Goal: Task Accomplishment & Management: Manage account settings

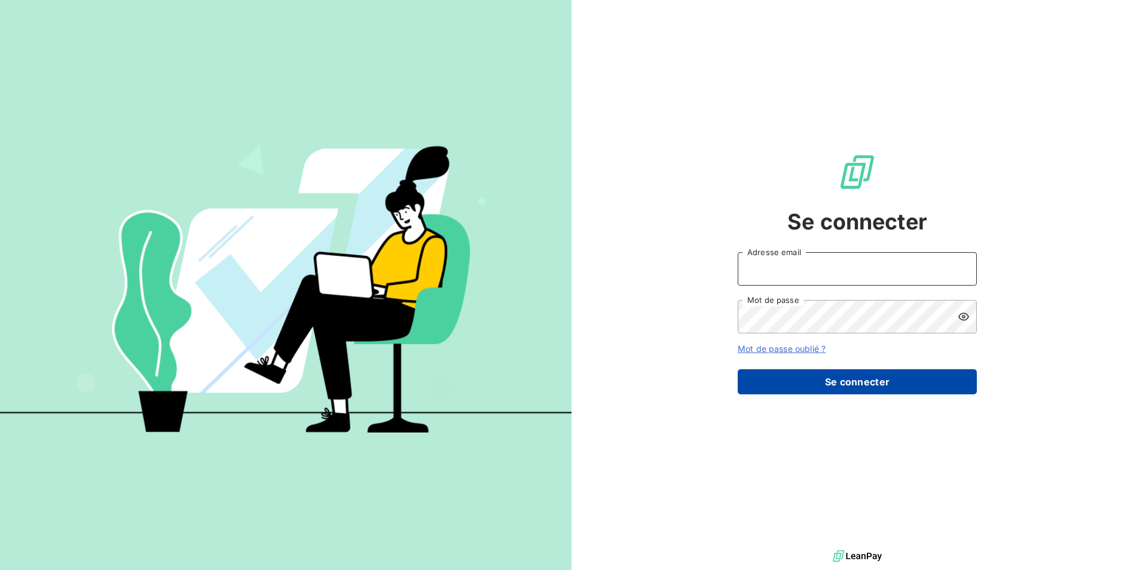
type input "[PERSON_NAME][EMAIL_ADDRESS][DOMAIN_NAME]"
click at [857, 386] on button "Se connecter" at bounding box center [857, 381] width 239 height 25
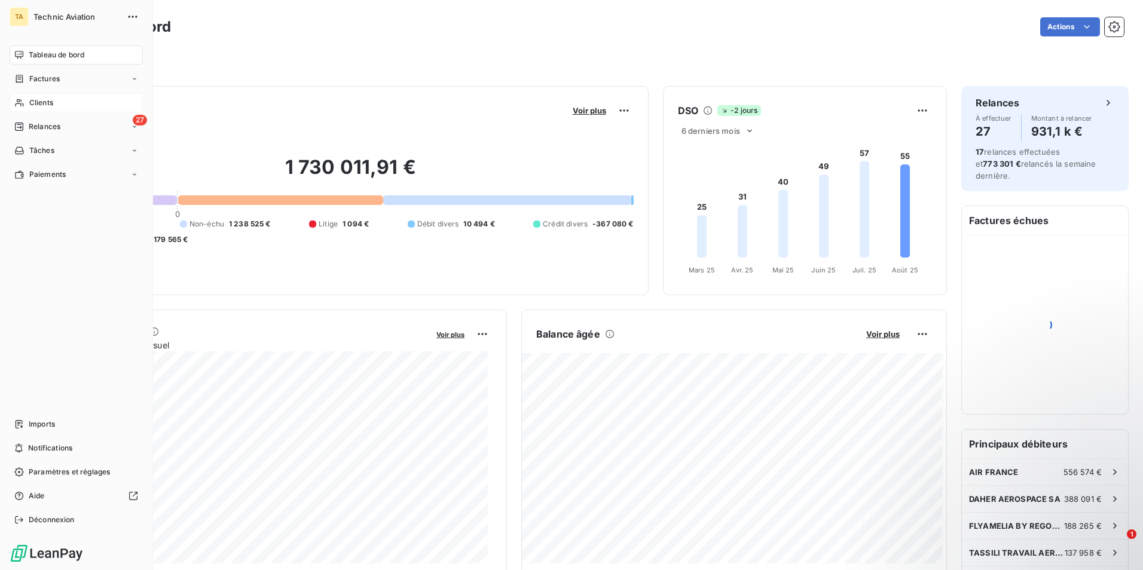
click at [40, 104] on span "Clients" at bounding box center [41, 102] width 24 height 11
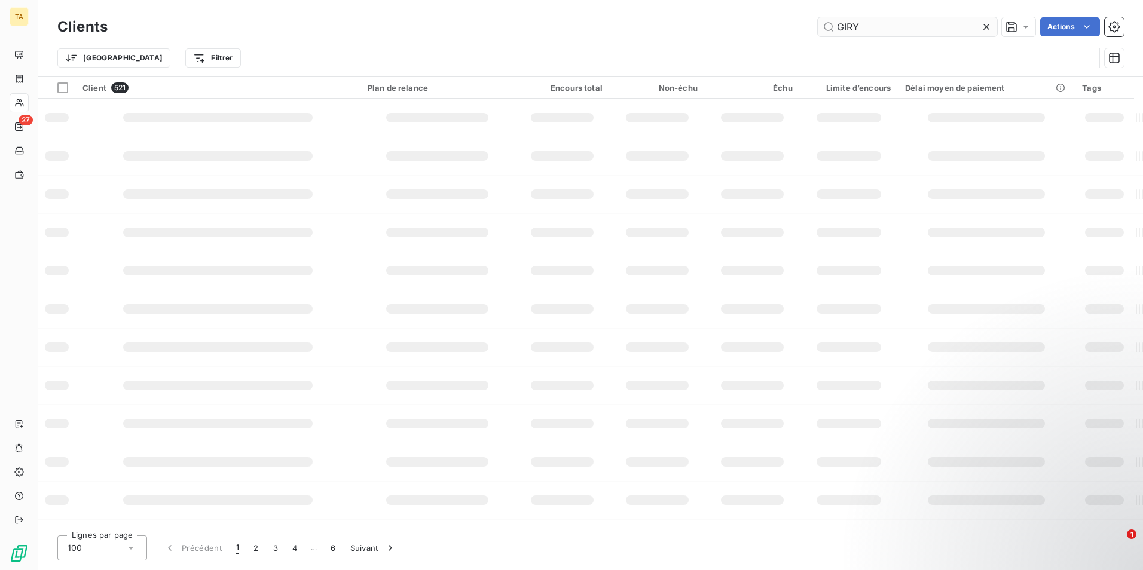
type input "GIRY"
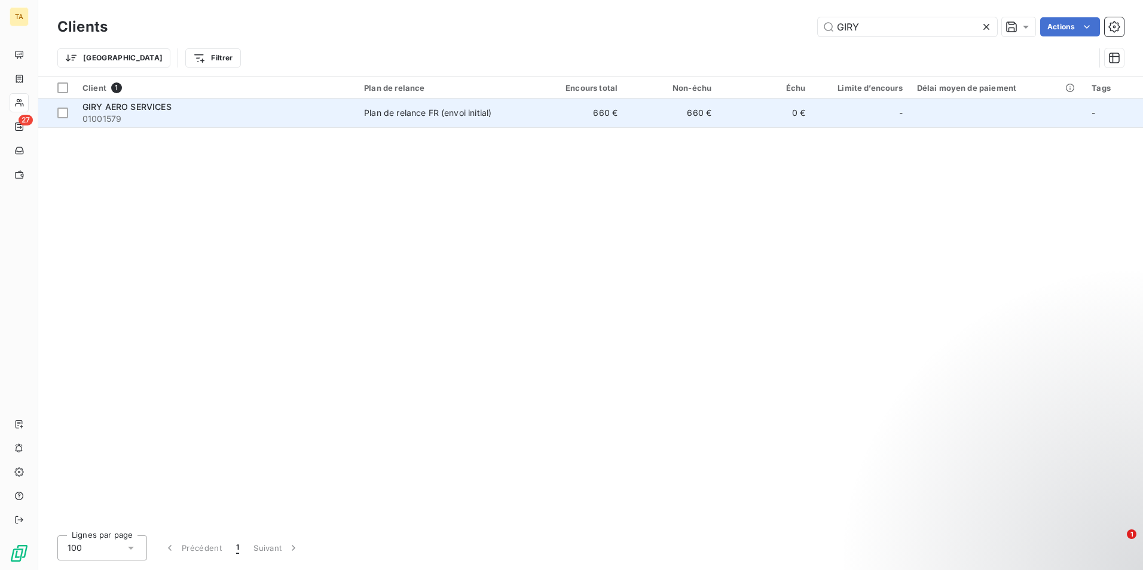
click at [445, 115] on div "Plan de relance FR (envoi initial)" at bounding box center [427, 113] width 127 height 12
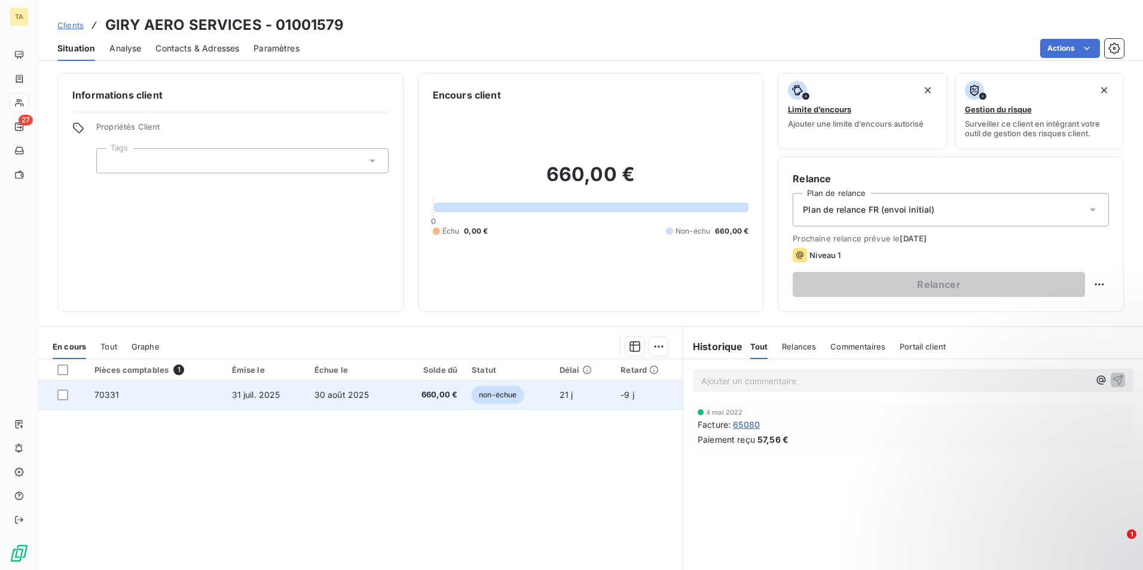
click at [322, 396] on span "30 août 2025" at bounding box center [341, 395] width 55 height 10
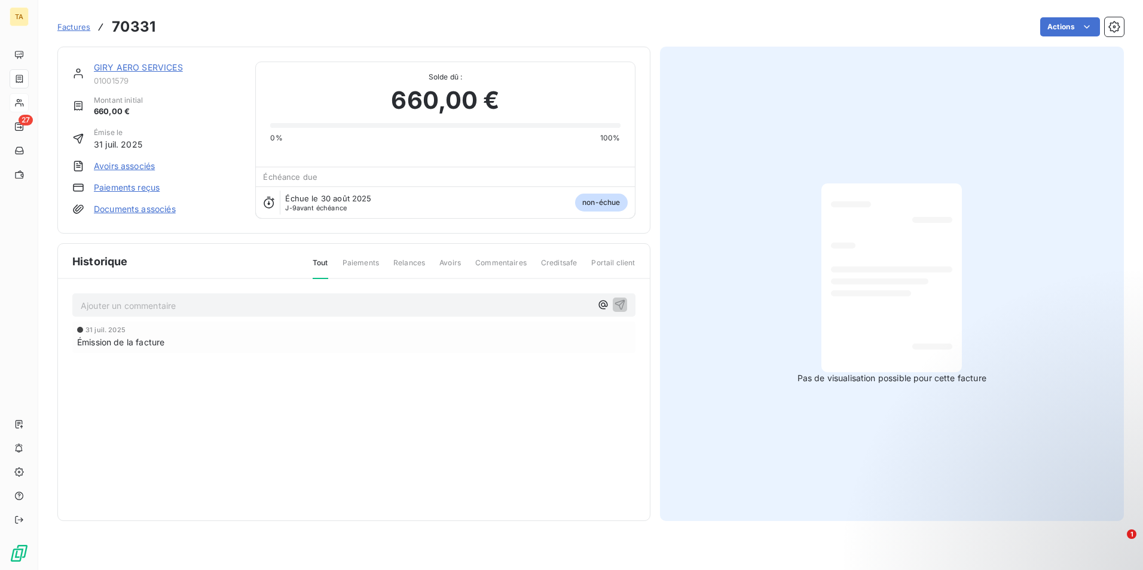
click at [145, 184] on link "Paiements reçus" at bounding box center [127, 188] width 66 height 12
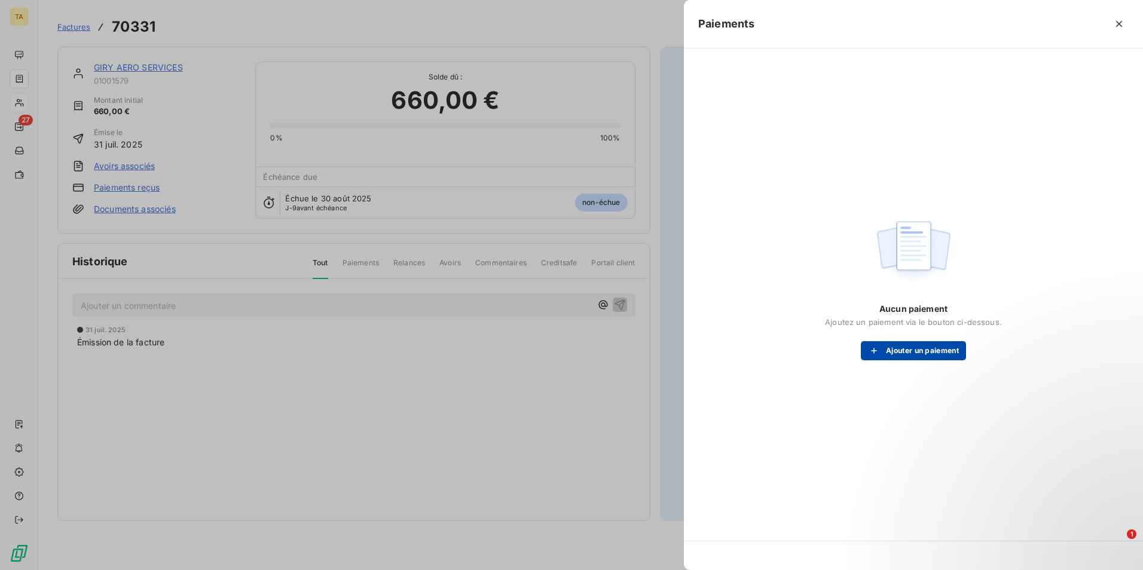
click at [922, 353] on button "Ajouter un paiement" at bounding box center [913, 350] width 105 height 19
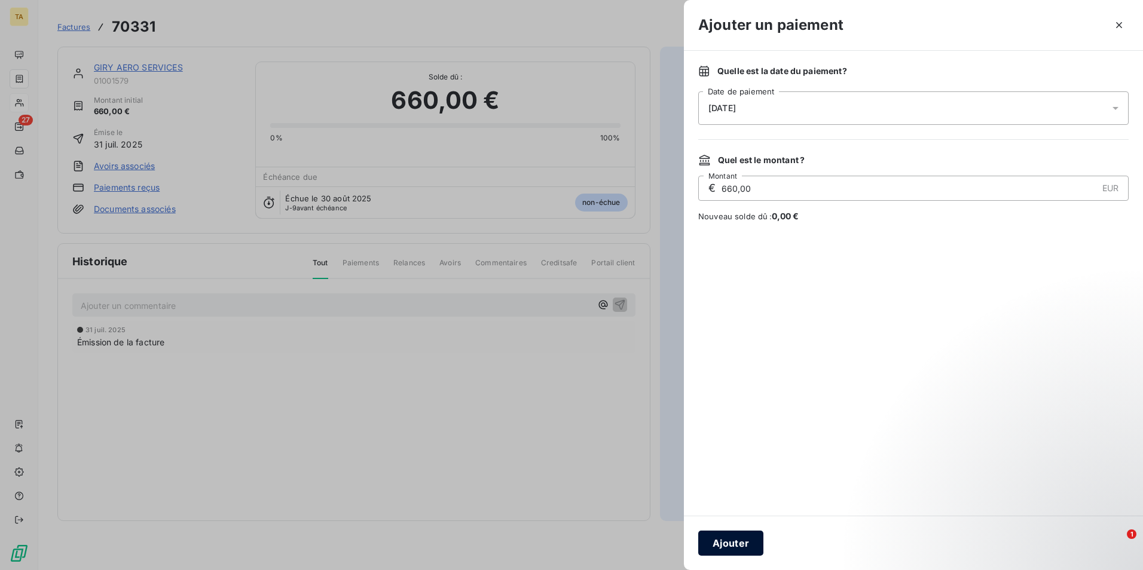
click at [735, 542] on button "Ajouter" at bounding box center [730, 543] width 65 height 25
